Goal: Information Seeking & Learning: Find specific fact

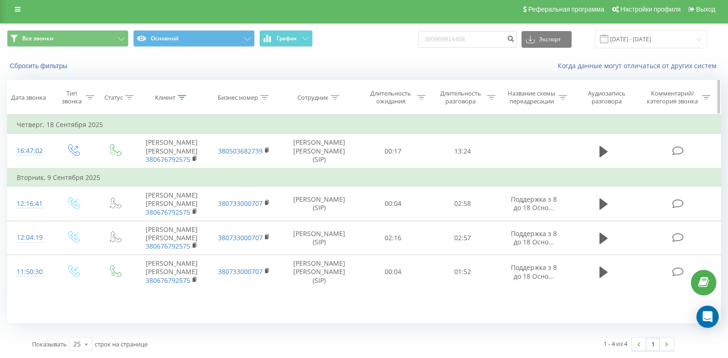
click at [183, 99] on icon at bounding box center [182, 97] width 8 height 5
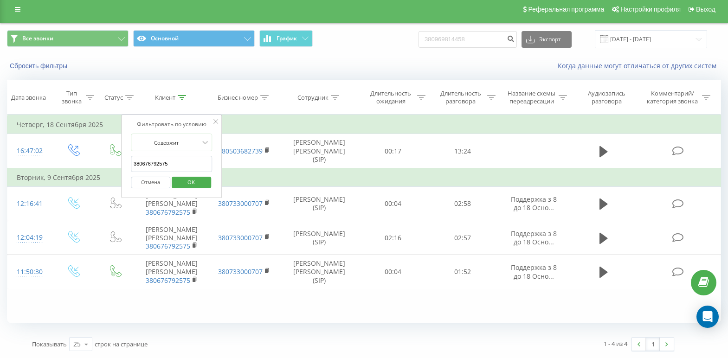
drag, startPoint x: 146, startPoint y: 165, endPoint x: 86, endPoint y: 169, distance: 59.5
click at [86, 169] on table "Фильтровать по условию Равно Введите значение Отмена OK Фильтровать по условию …" at bounding box center [364, 202] width 714 height 175
paste input "380974798253"
type input "380974798253"
click button "OK" at bounding box center [191, 183] width 39 height 12
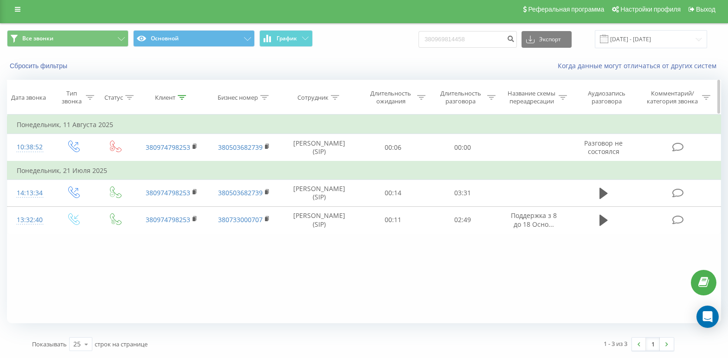
click at [185, 96] on icon at bounding box center [182, 97] width 8 height 5
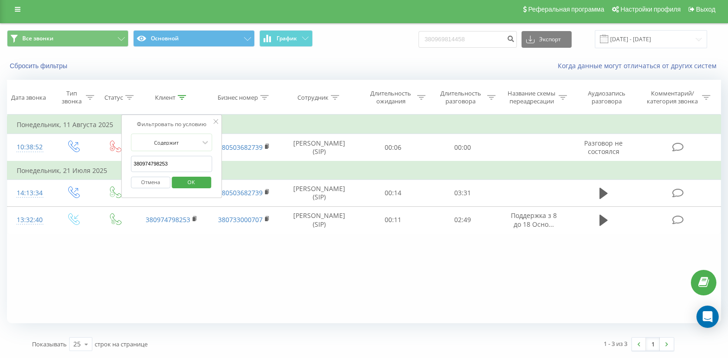
drag, startPoint x: 197, startPoint y: 162, endPoint x: 101, endPoint y: 171, distance: 95.9
click at [101, 171] on table "Фильтровать по условию Равно Введите значение Отмена OK Фильтровать по условию …" at bounding box center [364, 174] width 714 height 119
paste input "380675033553"
type input "380675033553"
click at [195, 188] on span "OK" at bounding box center [191, 182] width 26 height 14
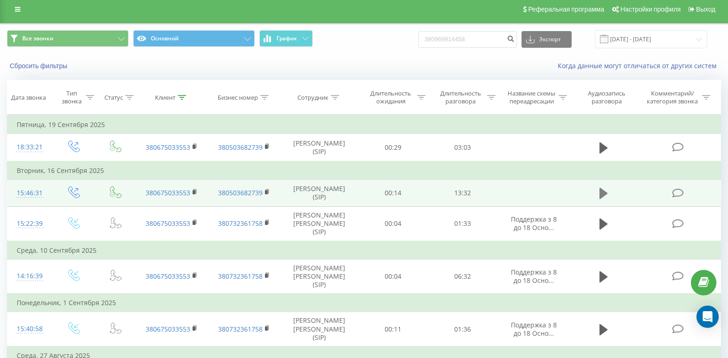
click at [608, 196] on button at bounding box center [603, 193] width 14 height 14
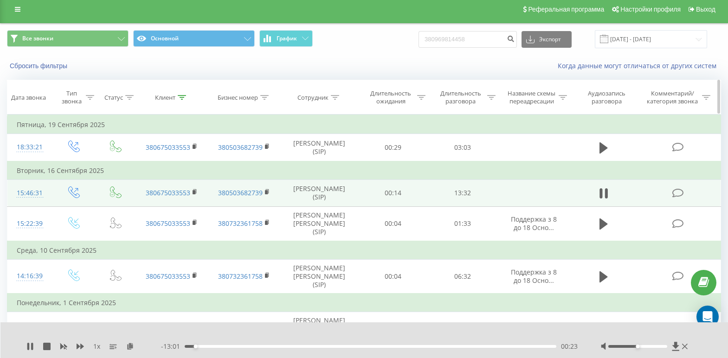
click at [182, 98] on icon at bounding box center [182, 97] width 8 height 5
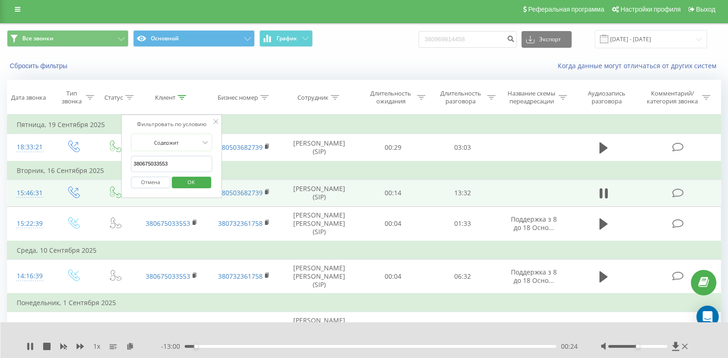
drag, startPoint x: 184, startPoint y: 169, endPoint x: 14, endPoint y: 169, distance: 169.3
paste input "380957714651"
type input "380957714651"
click at [193, 180] on span "OK" at bounding box center [191, 182] width 26 height 14
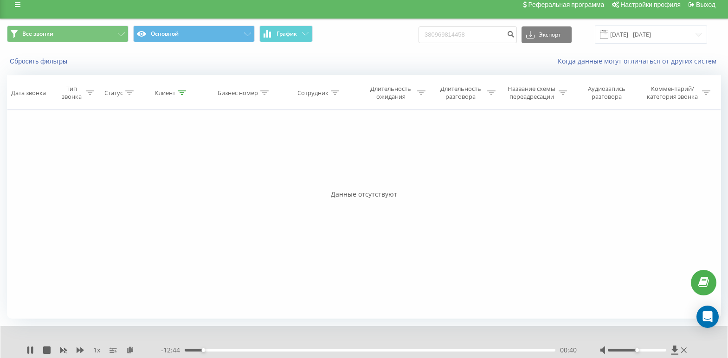
scroll to position [13, 0]
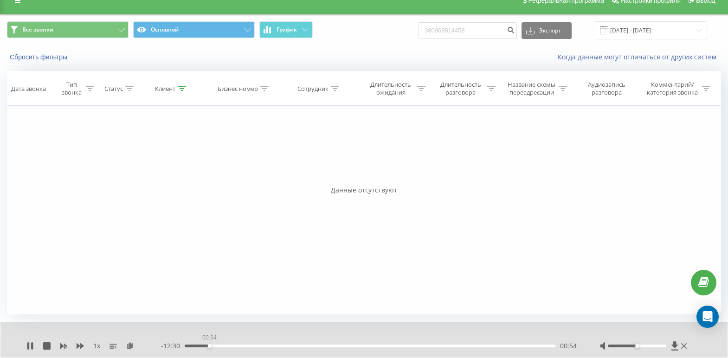
click at [209, 346] on div "00:54" at bounding box center [370, 346] width 371 height 3
click at [220, 346] on div "00:58" at bounding box center [370, 346] width 371 height 3
click at [229, 346] on div "01:18" at bounding box center [370, 346] width 371 height 3
click at [234, 346] on div "01:48" at bounding box center [370, 346] width 371 height 3
click at [240, 346] on div "02:00" at bounding box center [370, 346] width 371 height 3
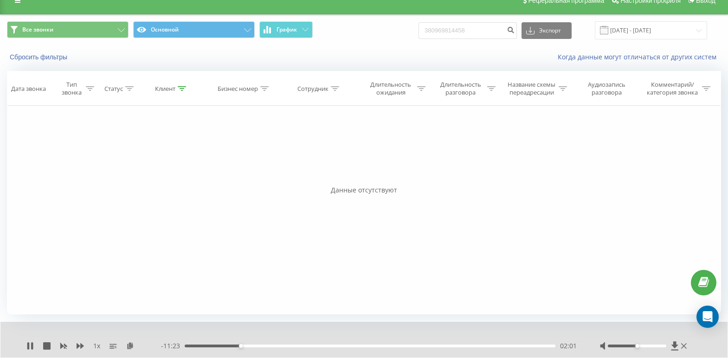
click at [243, 345] on div "02:01" at bounding box center [370, 346] width 371 height 3
click at [248, 346] on div "02:10" at bounding box center [370, 346] width 371 height 3
click at [250, 346] on div "02:18" at bounding box center [370, 346] width 371 height 3
click at [254, 346] on div "02:24" at bounding box center [370, 346] width 371 height 3
click at [258, 346] on div "02:31" at bounding box center [370, 346] width 371 height 3
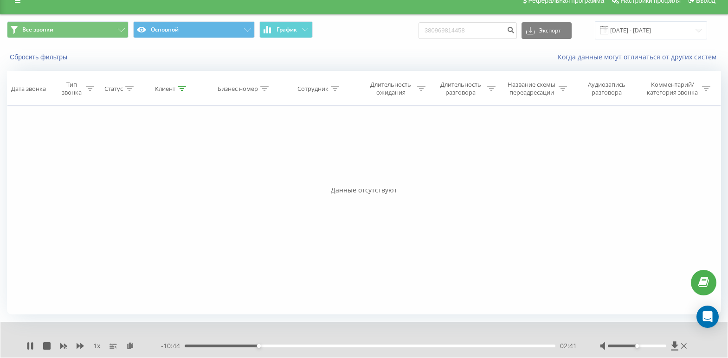
click at [262, 347] on div "02:41" at bounding box center [370, 346] width 371 height 3
click at [265, 346] on div "02:55" at bounding box center [370, 346] width 371 height 3
click at [271, 348] on div "- 10:27 02:57 02:57" at bounding box center [369, 345] width 416 height 9
click at [271, 347] on div "02:57" at bounding box center [370, 346] width 371 height 3
click at [274, 346] on div "03:16" at bounding box center [370, 346] width 371 height 3
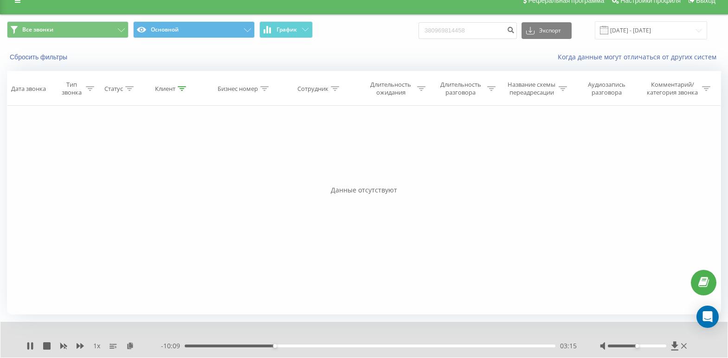
click at [280, 346] on div "03:15" at bounding box center [370, 346] width 371 height 3
click at [285, 347] on div "03:39" at bounding box center [370, 346] width 371 height 3
click at [293, 346] on div "03:41" at bounding box center [370, 346] width 371 height 3
click at [687, 347] on div at bounding box center [644, 345] width 89 height 9
click at [682, 350] on icon at bounding box center [684, 345] width 6 height 7
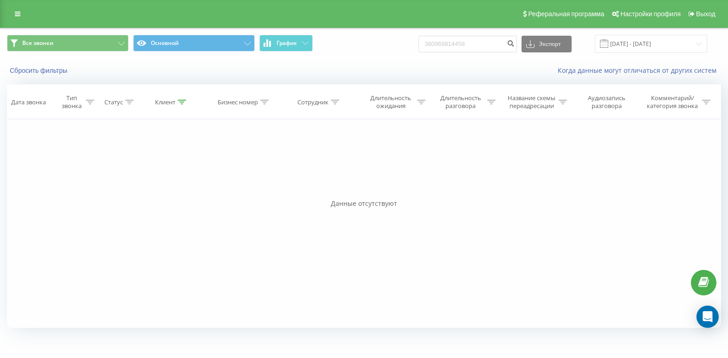
scroll to position [0, 0]
click at [184, 99] on div at bounding box center [183, 102] width 8 height 8
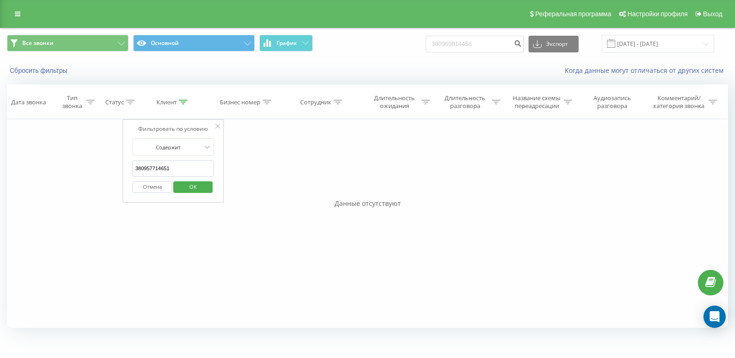
drag, startPoint x: 202, startPoint y: 167, endPoint x: 96, endPoint y: 176, distance: 106.6
click at [96, 176] on div "Фильтровать по условию Равно Введите значение Отмена OK Фильтровать по условию …" at bounding box center [367, 223] width 721 height 209
paste input "380681748115"
type input "380681748115"
click button "OK" at bounding box center [192, 187] width 39 height 12
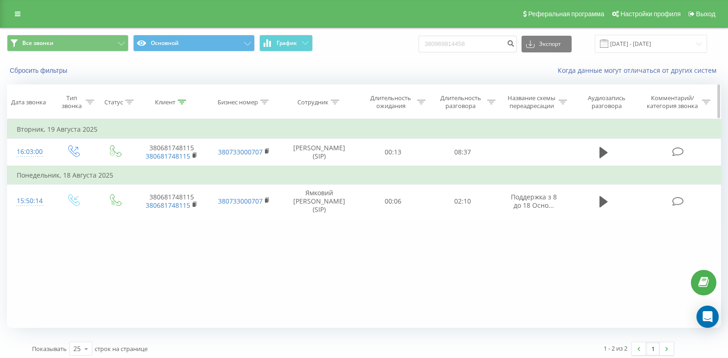
click at [184, 104] on div at bounding box center [182, 102] width 8 height 8
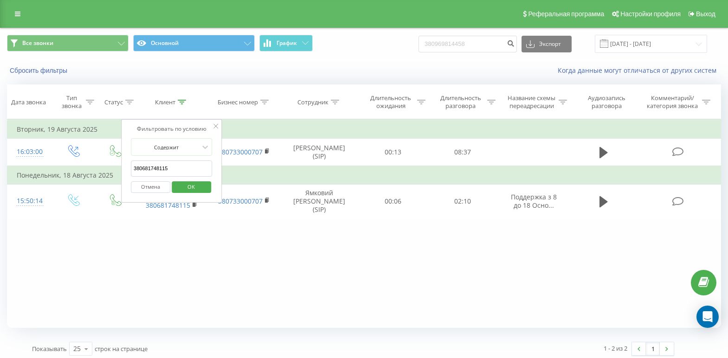
drag, startPoint x: 177, startPoint y: 166, endPoint x: 53, endPoint y: 179, distance: 124.6
click at [53, 179] on table "Фильтровать по условию Равно Введите значение Отмена OK Фильтровать по условию …" at bounding box center [364, 168] width 714 height 99
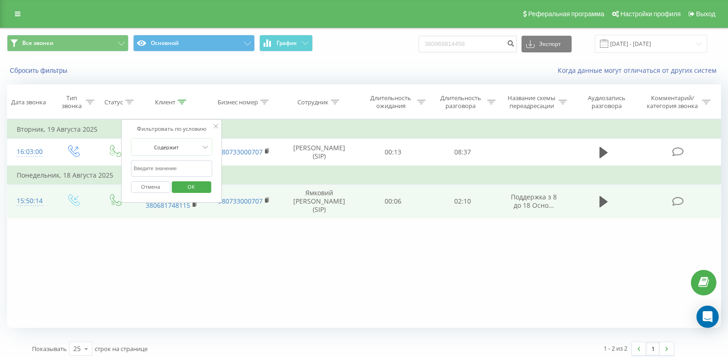
paste input "380636027170"
type input "380636027170"
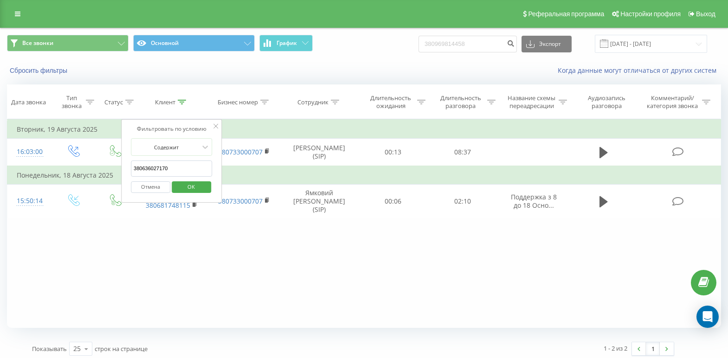
click button "OK" at bounding box center [191, 187] width 39 height 12
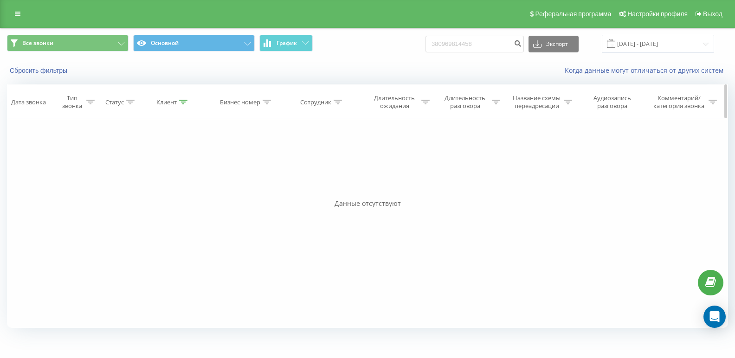
click at [182, 102] on icon at bounding box center [183, 102] width 8 height 5
drag, startPoint x: 176, startPoint y: 169, endPoint x: 81, endPoint y: 182, distance: 96.0
click at [82, 182] on div "Фильтровать по условию Равно Введите значение Отмена OK Фильтровать по условию …" at bounding box center [367, 223] width 721 height 209
click at [390, 184] on div "Фильтровать по условию Равно Введите значение Отмена OK Фильтровать по условию …" at bounding box center [367, 223] width 721 height 209
paste input "380974954320"
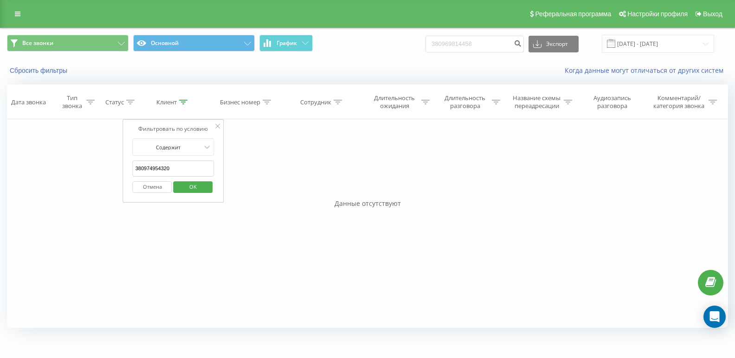
type input "380974954320"
click at [206, 188] on button "OK" at bounding box center [192, 187] width 39 height 12
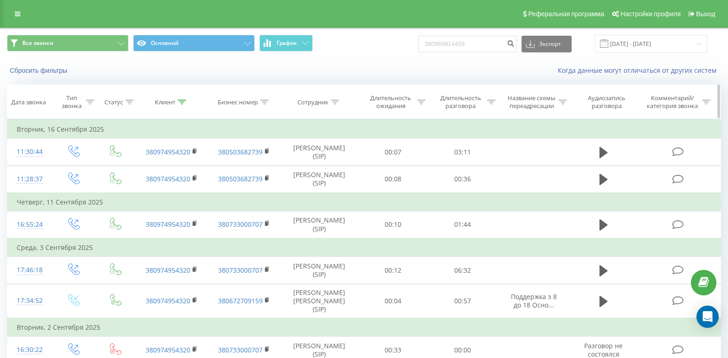
click at [181, 103] on icon at bounding box center [182, 102] width 8 height 5
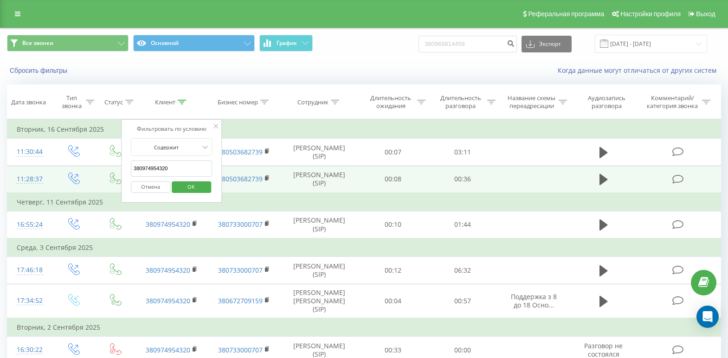
drag, startPoint x: 186, startPoint y: 168, endPoint x: 57, endPoint y: 182, distance: 129.7
click at [67, 184] on table "Фильтровать по условию Равно Введите значение Отмена OK Фильтровать по условию …" at bounding box center [364, 281] width 714 height 324
paste input "380954940760"
type input "380954940760"
click button "OK" at bounding box center [191, 187] width 39 height 12
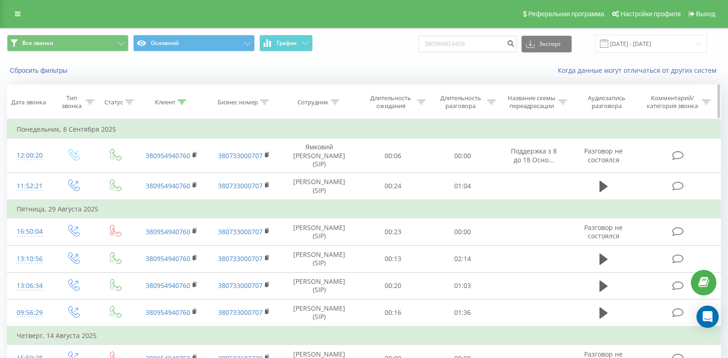
click at [179, 103] on icon at bounding box center [182, 102] width 8 height 5
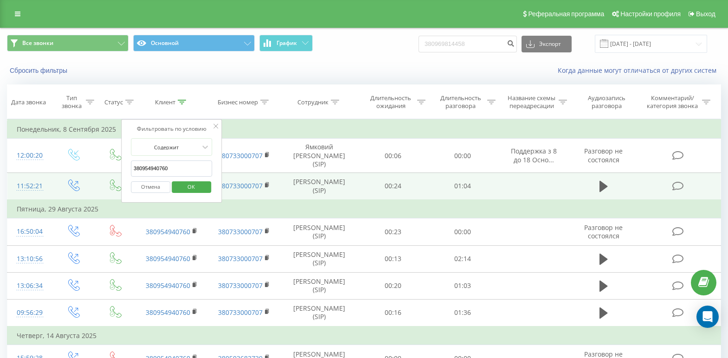
drag, startPoint x: 186, startPoint y: 169, endPoint x: 48, endPoint y: 180, distance: 139.1
click at [48, 180] on table "Фильтровать по условию Равно Введите значение Отмена OK Фильтровать по условию …" at bounding box center [364, 268] width 714 height 299
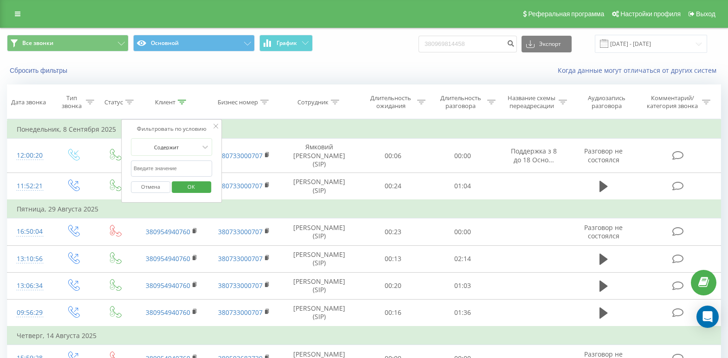
paste input "380972902359"
type input "380972902359"
click at [202, 185] on span "OK" at bounding box center [191, 186] width 26 height 14
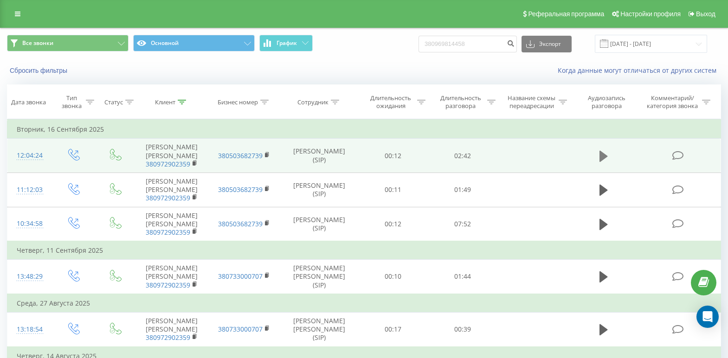
click at [602, 158] on icon at bounding box center [603, 155] width 8 height 11
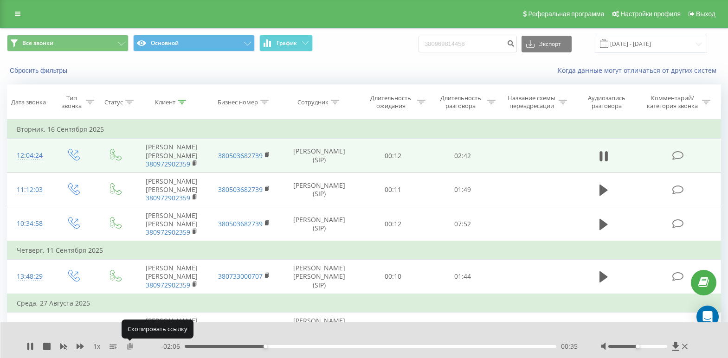
click at [132, 346] on icon at bounding box center [130, 346] width 8 height 6
click at [687, 346] on icon at bounding box center [685, 346] width 6 height 7
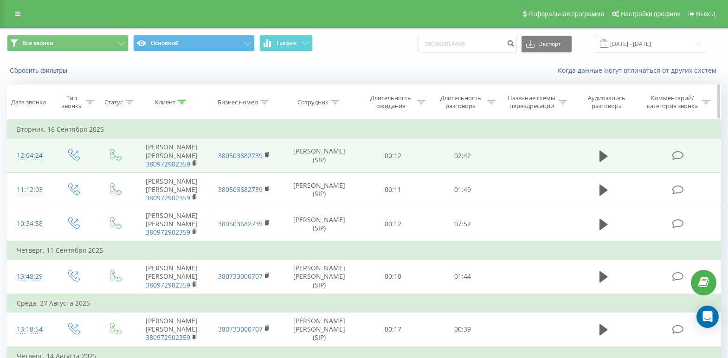
click at [182, 98] on div at bounding box center [182, 102] width 8 height 8
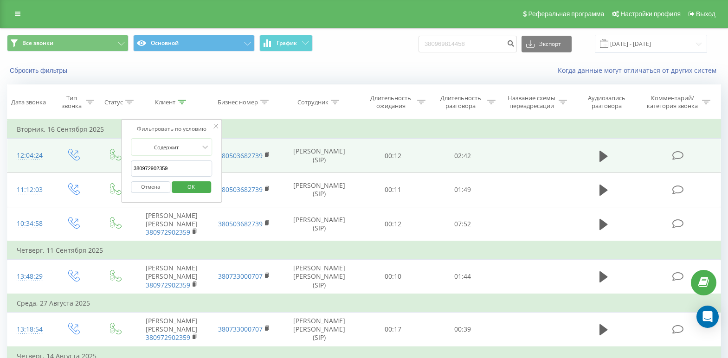
drag, startPoint x: 172, startPoint y: 162, endPoint x: 65, endPoint y: 178, distance: 108.2
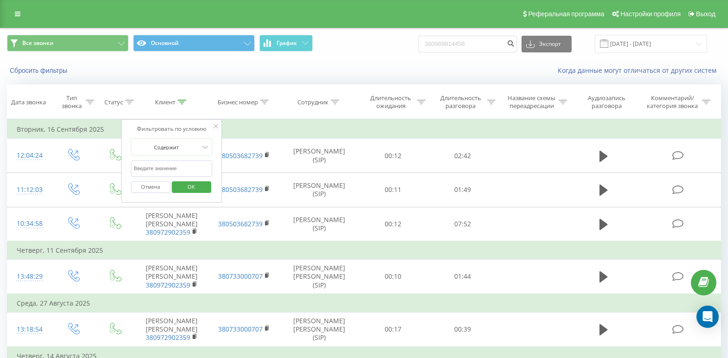
drag, startPoint x: 157, startPoint y: 177, endPoint x: 152, endPoint y: 170, distance: 8.6
paste input "380501964931"
type input "380501964931"
click at [191, 188] on span "OK" at bounding box center [191, 186] width 26 height 14
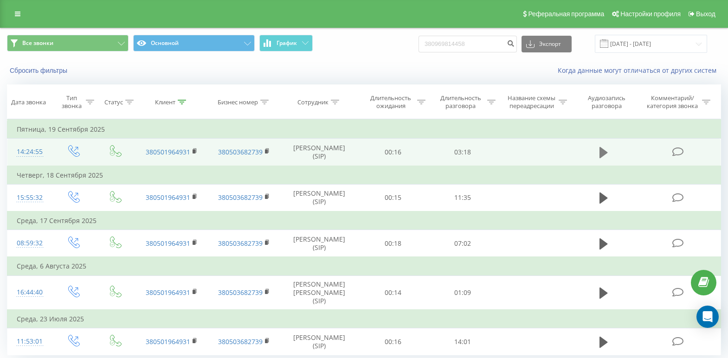
click at [602, 159] on icon at bounding box center [603, 152] width 8 height 13
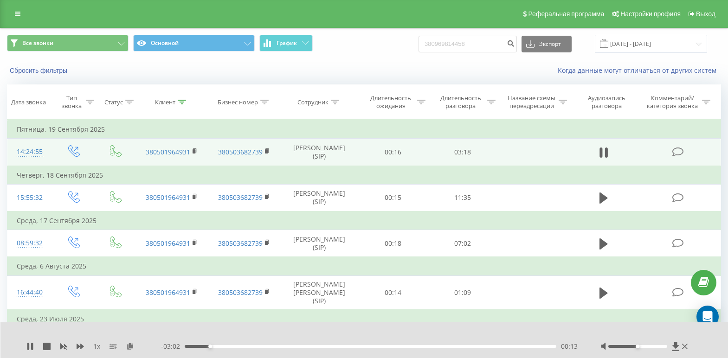
click at [213, 346] on div "00:13" at bounding box center [370, 346] width 371 height 3
click at [217, 346] on div "00:17" at bounding box center [370, 346] width 371 height 3
click at [224, 347] on div "00:18" at bounding box center [370, 346] width 371 height 3
click at [232, 346] on div "00:22" at bounding box center [370, 346] width 371 height 3
click at [240, 347] on div "00:28" at bounding box center [370, 346] width 371 height 3
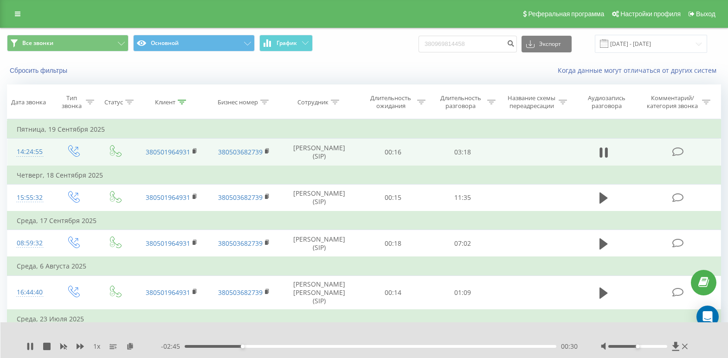
click at [250, 346] on div "00:30" at bounding box center [370, 346] width 371 height 3
click at [261, 346] on div "00:40" at bounding box center [370, 346] width 371 height 3
click at [271, 347] on div "00:45" at bounding box center [370, 346] width 371 height 3
click at [276, 346] on div "00:45" at bounding box center [370, 346] width 371 height 3
click at [281, 346] on div "00:48" at bounding box center [370, 346] width 371 height 3
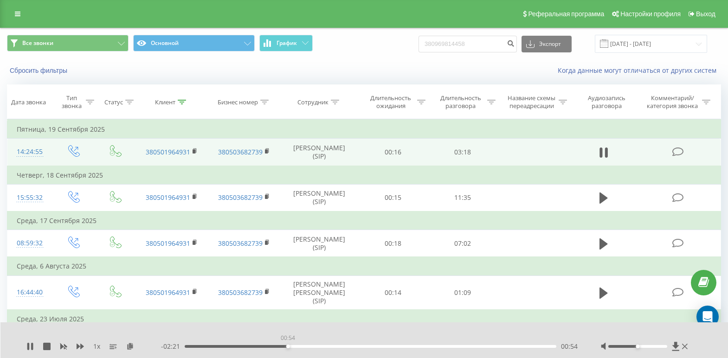
click at [288, 347] on div "00:54" at bounding box center [370, 346] width 371 height 3
click at [293, 347] on div "00:57" at bounding box center [370, 346] width 371 height 3
click at [302, 346] on div "00:58" at bounding box center [370, 346] width 371 height 3
click at [301, 346] on div "01:01" at bounding box center [370, 346] width 371 height 3
click at [294, 345] on div "01:02" at bounding box center [370, 346] width 371 height 3
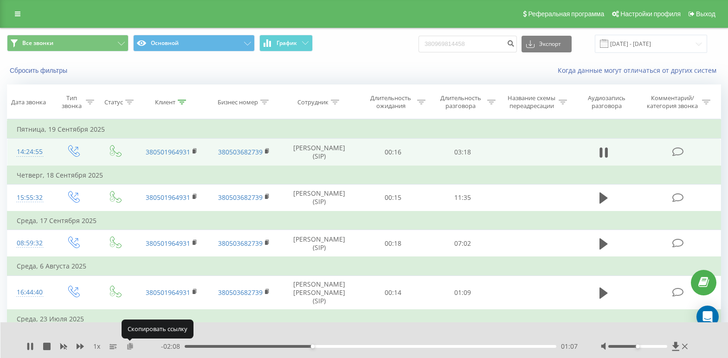
click at [128, 345] on icon at bounding box center [130, 346] width 8 height 6
click at [356, 346] on div "01:27" at bounding box center [370, 346] width 371 height 3
click at [360, 346] on div "01:32" at bounding box center [370, 346] width 371 height 3
click at [365, 347] on div "01:35" at bounding box center [370, 346] width 371 height 3
click at [372, 346] on div "01:36" at bounding box center [370, 346] width 371 height 3
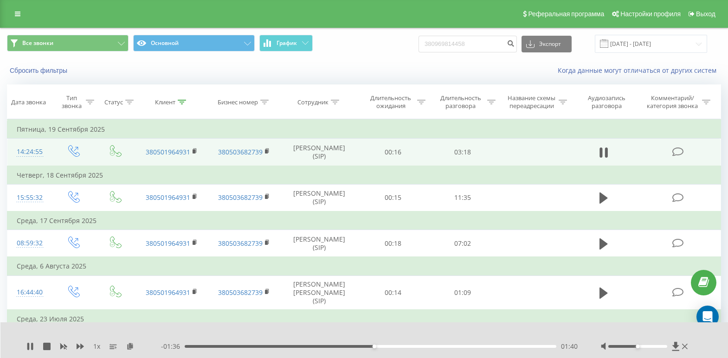
click at [378, 347] on div "01:40" at bounding box center [370, 346] width 371 height 3
click at [386, 347] on div "01:43" at bounding box center [370, 346] width 371 height 3
click at [392, 347] on div "01:47" at bounding box center [370, 346] width 371 height 3
click at [411, 346] on div "01:59" at bounding box center [370, 346] width 371 height 3
click at [418, 347] on div "02:03" at bounding box center [370, 346] width 371 height 3
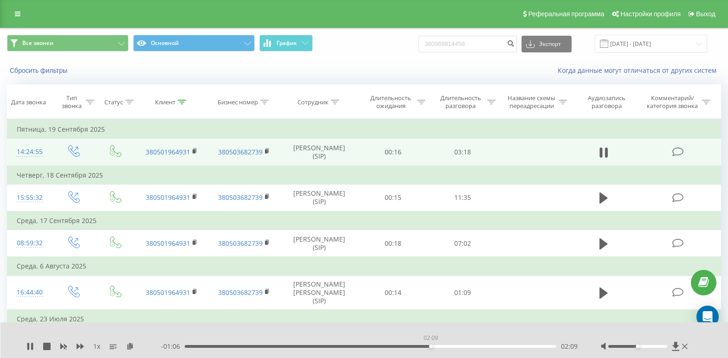
click at [430, 347] on div "02:09" at bounding box center [370, 346] width 371 height 3
click at [436, 347] on div "02:10" at bounding box center [370, 346] width 371 height 3
click at [441, 347] on div "02:13" at bounding box center [370, 346] width 371 height 3
click at [445, 347] on div "02:16" at bounding box center [370, 346] width 371 height 3
click at [454, 347] on div "02:22" at bounding box center [370, 346] width 371 height 3
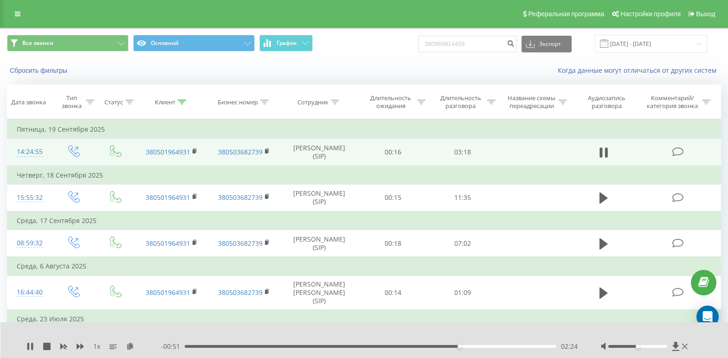
click at [469, 347] on div "02:24" at bounding box center [370, 346] width 371 height 3
click at [480, 346] on div "02:30" at bounding box center [370, 346] width 371 height 3
click at [493, 348] on div "- 00:39 02:36 02:36" at bounding box center [369, 346] width 416 height 9
click at [495, 348] on div "- 00:38 02:37 02:37" at bounding box center [369, 346] width 416 height 9
click at [503, 345] on div "02:48" at bounding box center [370, 346] width 371 height 3
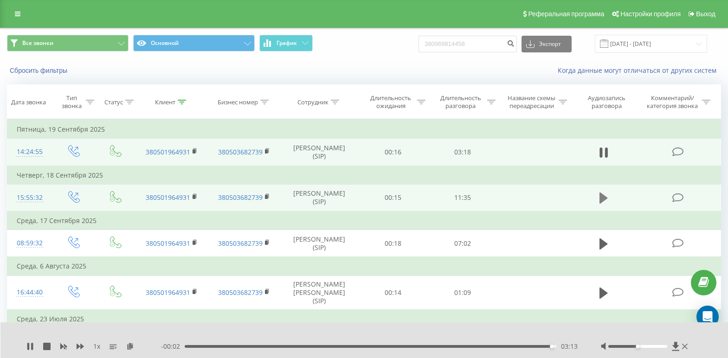
click at [602, 204] on icon at bounding box center [603, 198] width 8 height 13
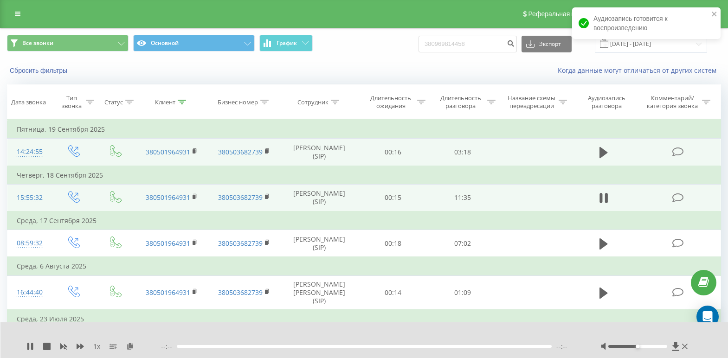
click at [181, 345] on div "--:-- --:--" at bounding box center [369, 346] width 416 height 9
click at [184, 346] on div at bounding box center [364, 346] width 375 height 3
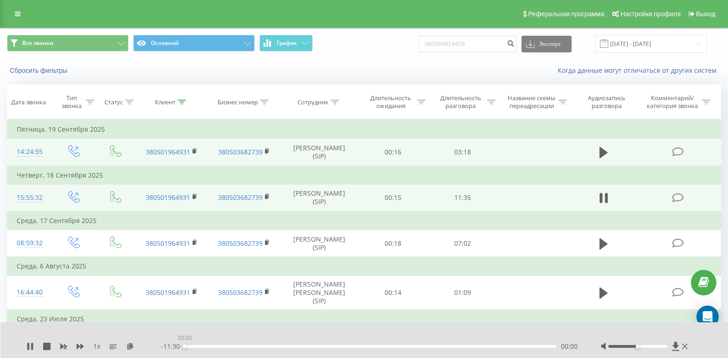
click at [183, 345] on div "00:00" at bounding box center [185, 347] width 4 height 4
click at [187, 346] on div "00:00" at bounding box center [370, 346] width 371 height 3
click at [193, 345] on div "00:10" at bounding box center [370, 346] width 371 height 3
click at [198, 346] on div "00:16" at bounding box center [370, 346] width 371 height 3
click at [203, 346] on div "00:25" at bounding box center [370, 346] width 371 height 3
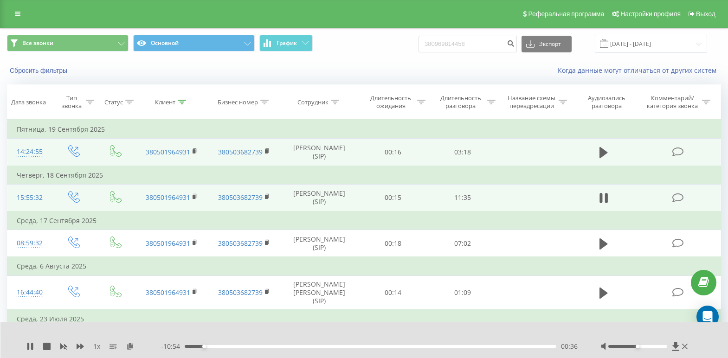
click at [207, 345] on div "00:36" at bounding box center [370, 346] width 371 height 3
click at [211, 346] on div "00:43" at bounding box center [370, 346] width 371 height 3
click at [218, 347] on div "00:51" at bounding box center [370, 346] width 371 height 3
click at [226, 347] on div "01:04" at bounding box center [370, 346] width 371 height 3
click at [237, 346] on div "01:26" at bounding box center [370, 346] width 371 height 3
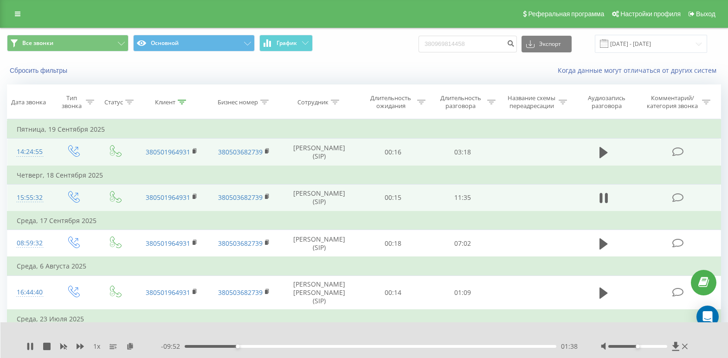
click at [256, 347] on div "01:38" at bounding box center [370, 346] width 371 height 3
click at [289, 345] on div "00:00" at bounding box center [370, 346] width 371 height 3
click at [307, 346] on div "00:00" at bounding box center [370, 346] width 371 height 3
click at [350, 347] on div "03:49" at bounding box center [370, 346] width 371 height 3
click at [685, 345] on icon at bounding box center [685, 346] width 6 height 7
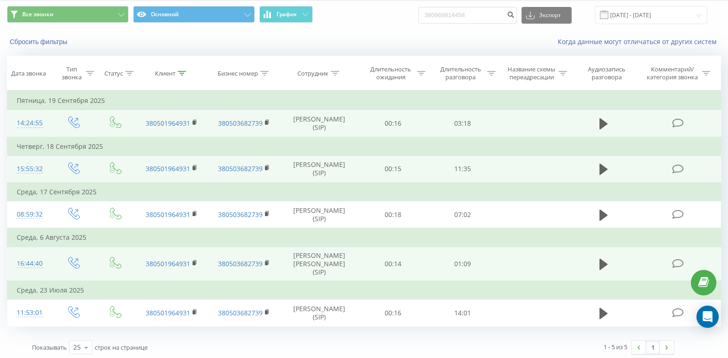
scroll to position [61, 0]
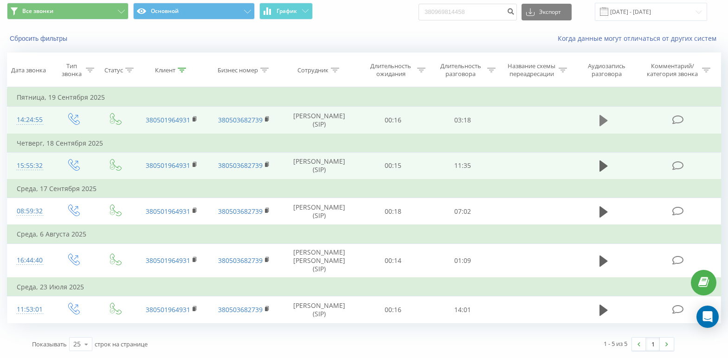
click at [608, 114] on button at bounding box center [603, 121] width 14 height 14
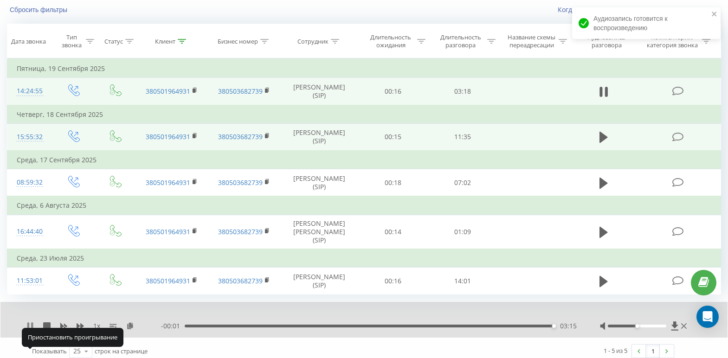
click at [30, 330] on icon at bounding box center [29, 325] width 7 height 7
